Goal: Find specific page/section: Find specific page/section

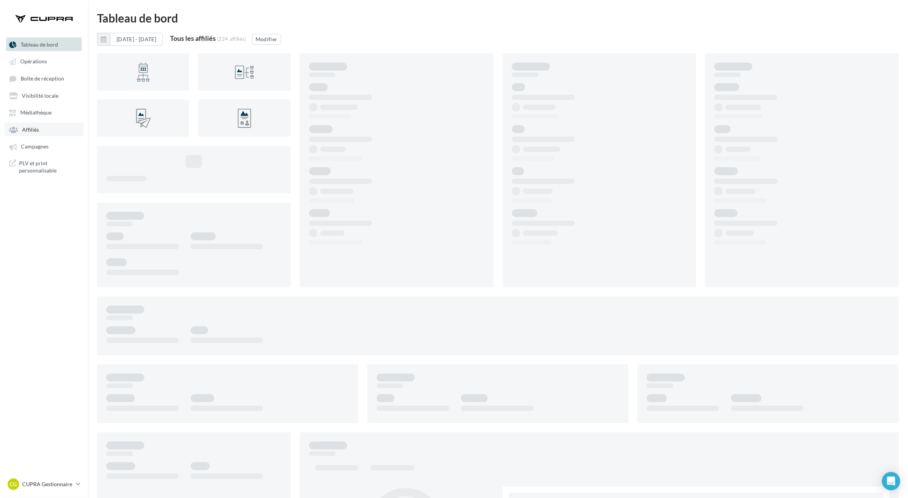
click at [47, 133] on link "Affiliés" at bounding box center [44, 130] width 79 height 14
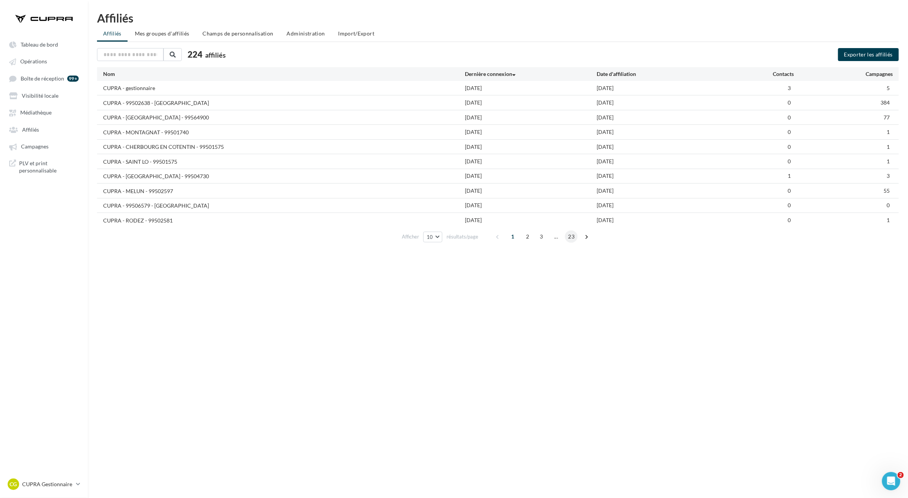
click at [567, 237] on span "23" at bounding box center [571, 237] width 13 height 12
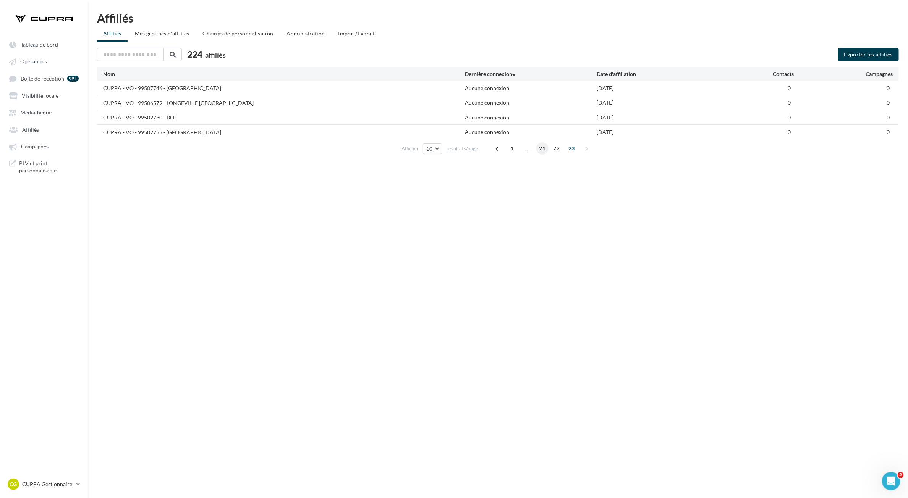
click at [542, 150] on span "21" at bounding box center [542, 148] width 13 height 12
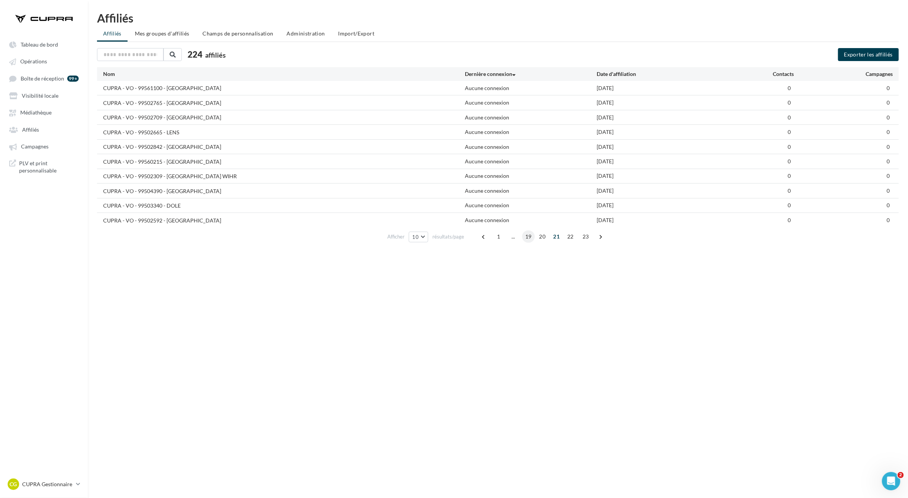
click at [528, 239] on span "19" at bounding box center [528, 237] width 13 height 12
click at [529, 239] on span "18" at bounding box center [528, 237] width 13 height 12
click at [483, 239] on span "1" at bounding box center [484, 237] width 12 height 12
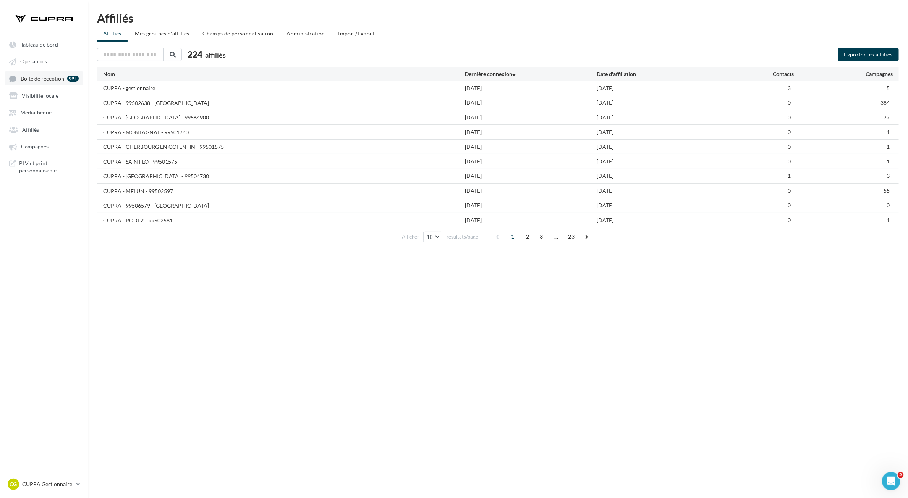
click at [46, 81] on span "Boîte de réception" at bounding box center [43, 78] width 44 height 6
